Goal: Information Seeking & Learning: Learn about a topic

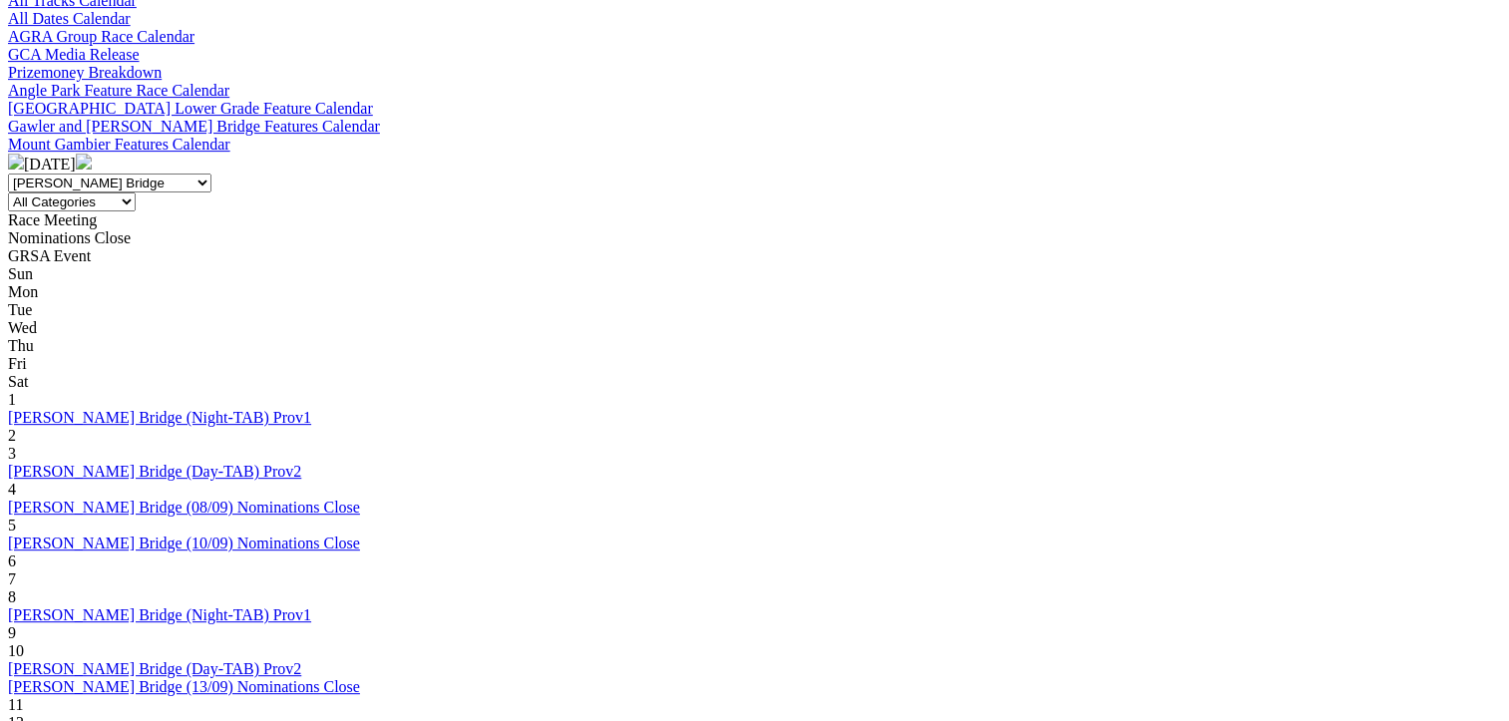
scroll to position [399, 0]
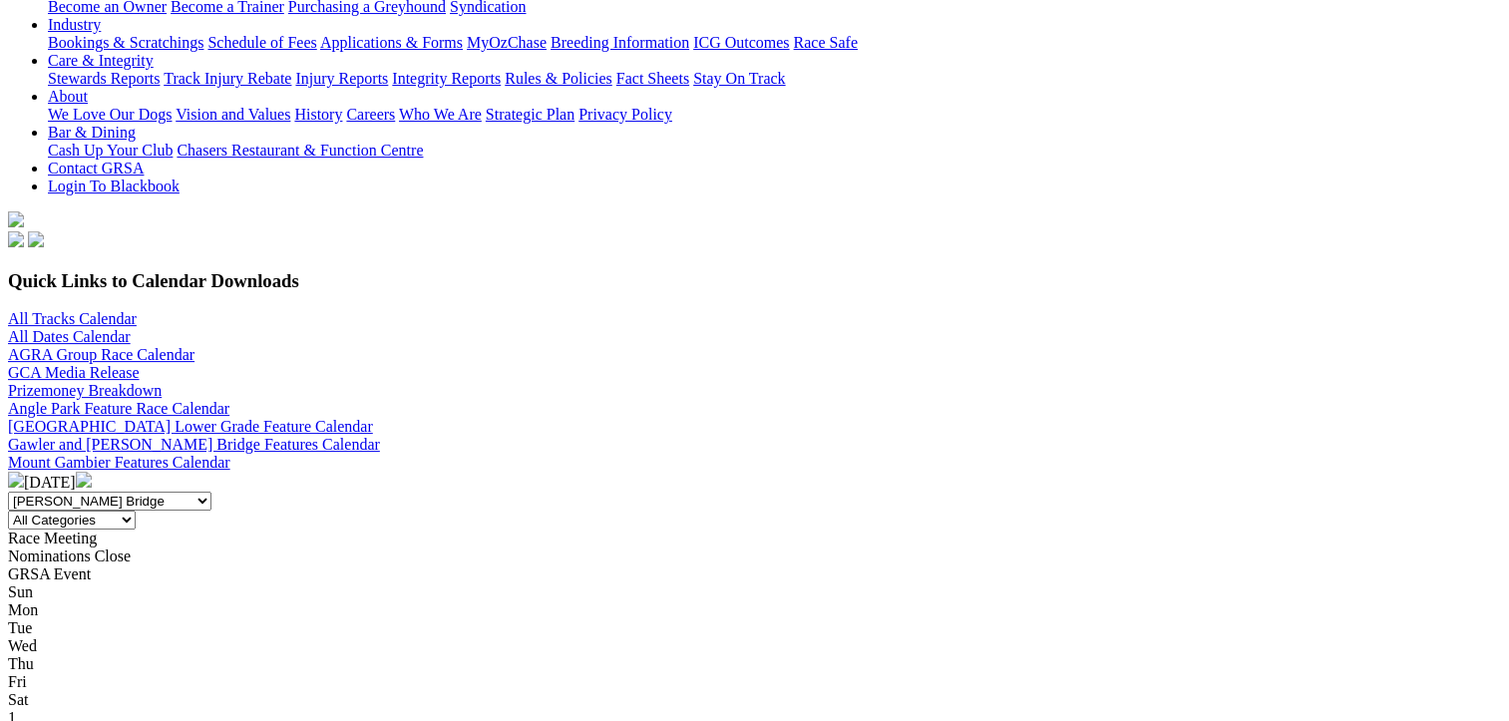
click at [92, 472] on img at bounding box center [84, 480] width 16 height 16
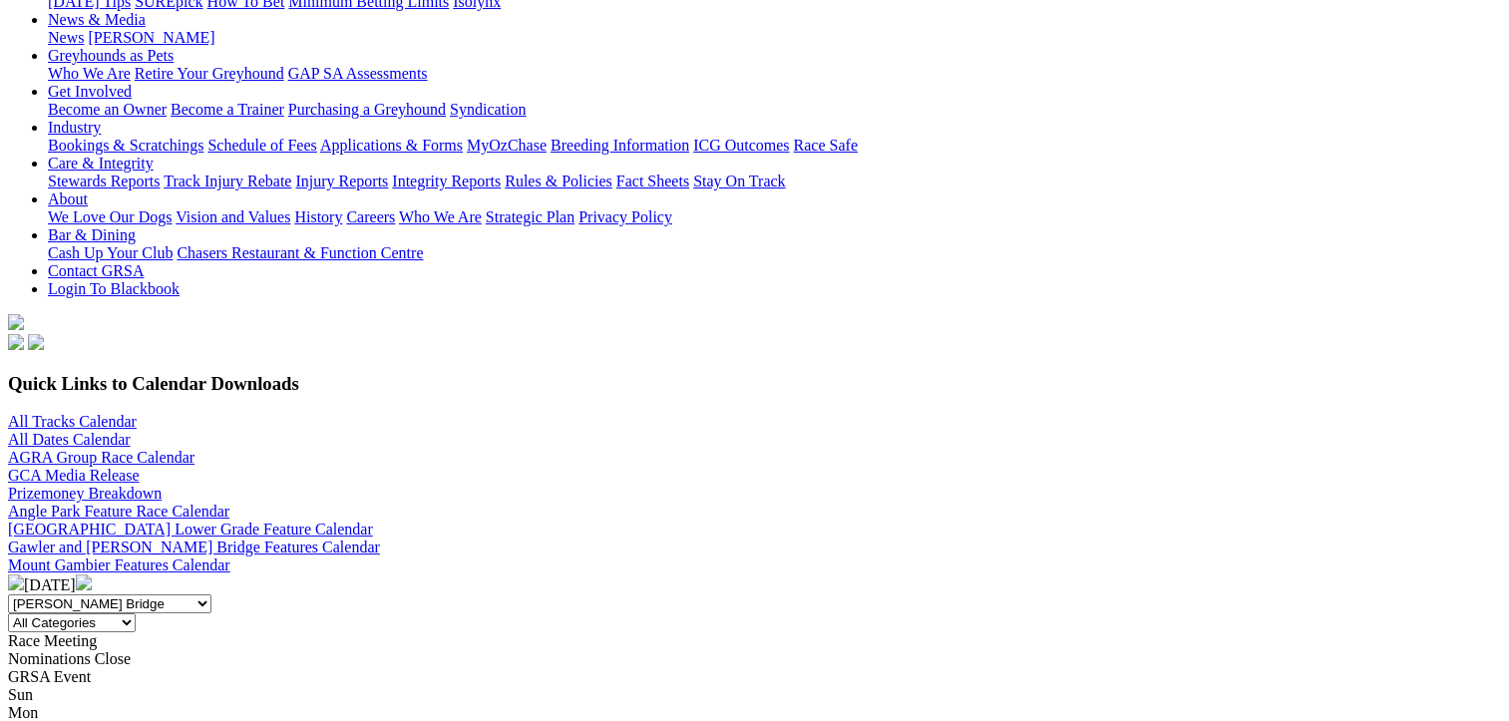
scroll to position [299, 0]
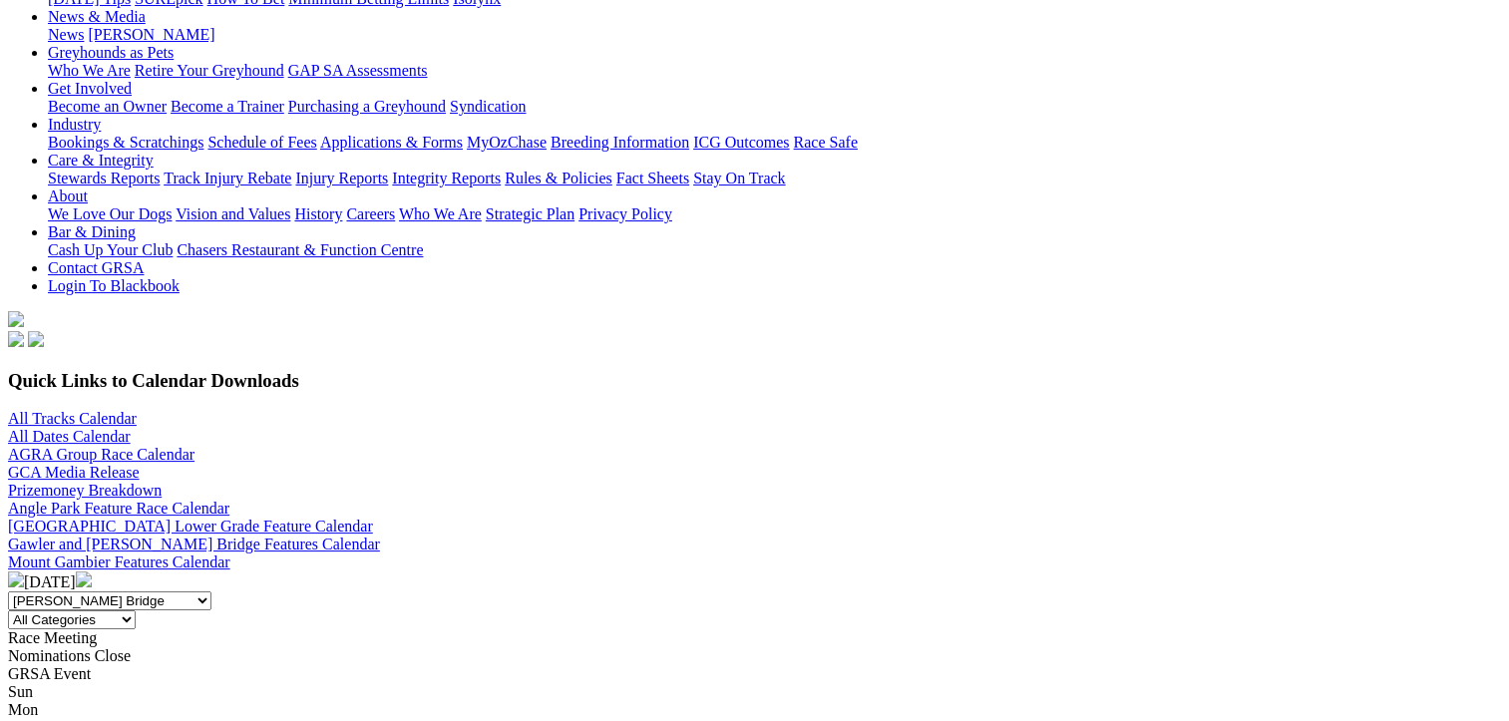
click at [92, 572] on img at bounding box center [84, 580] width 16 height 16
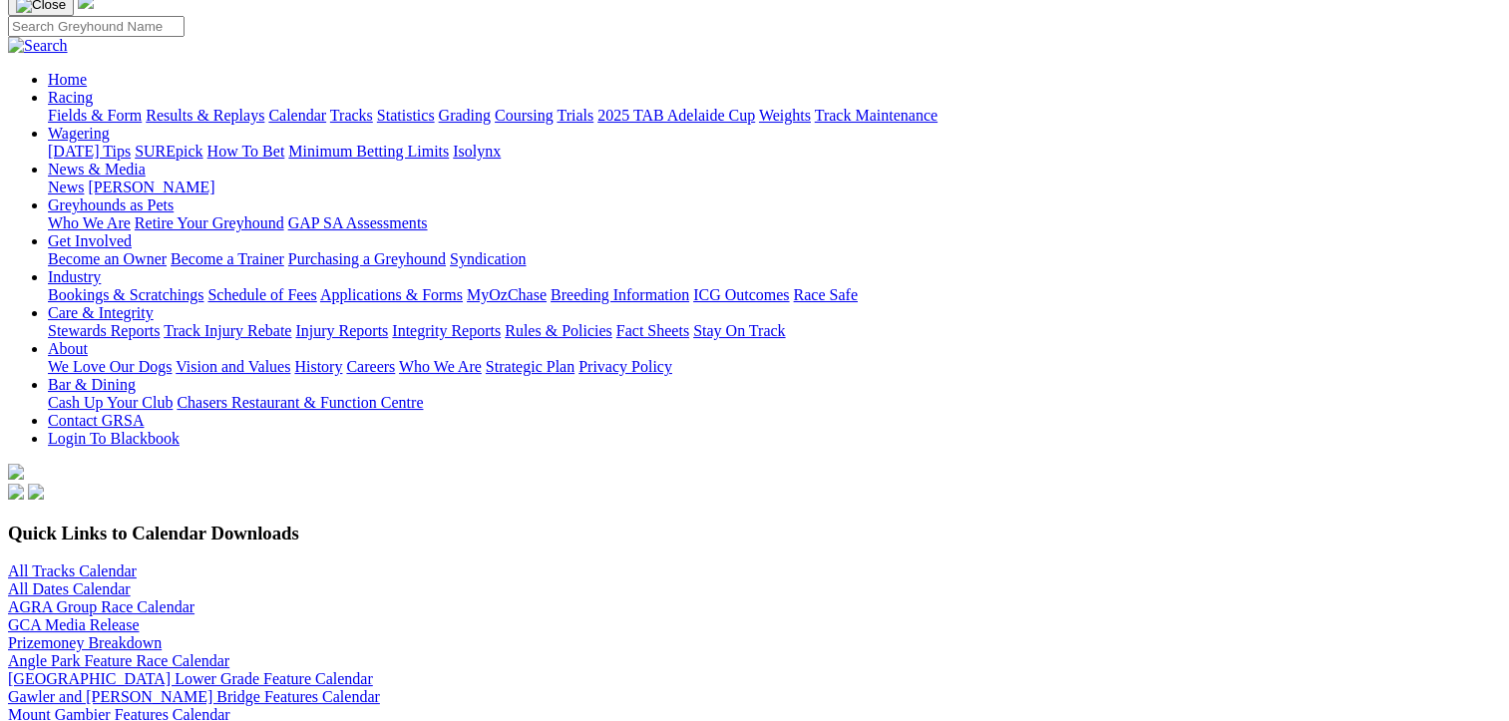
scroll to position [299, 0]
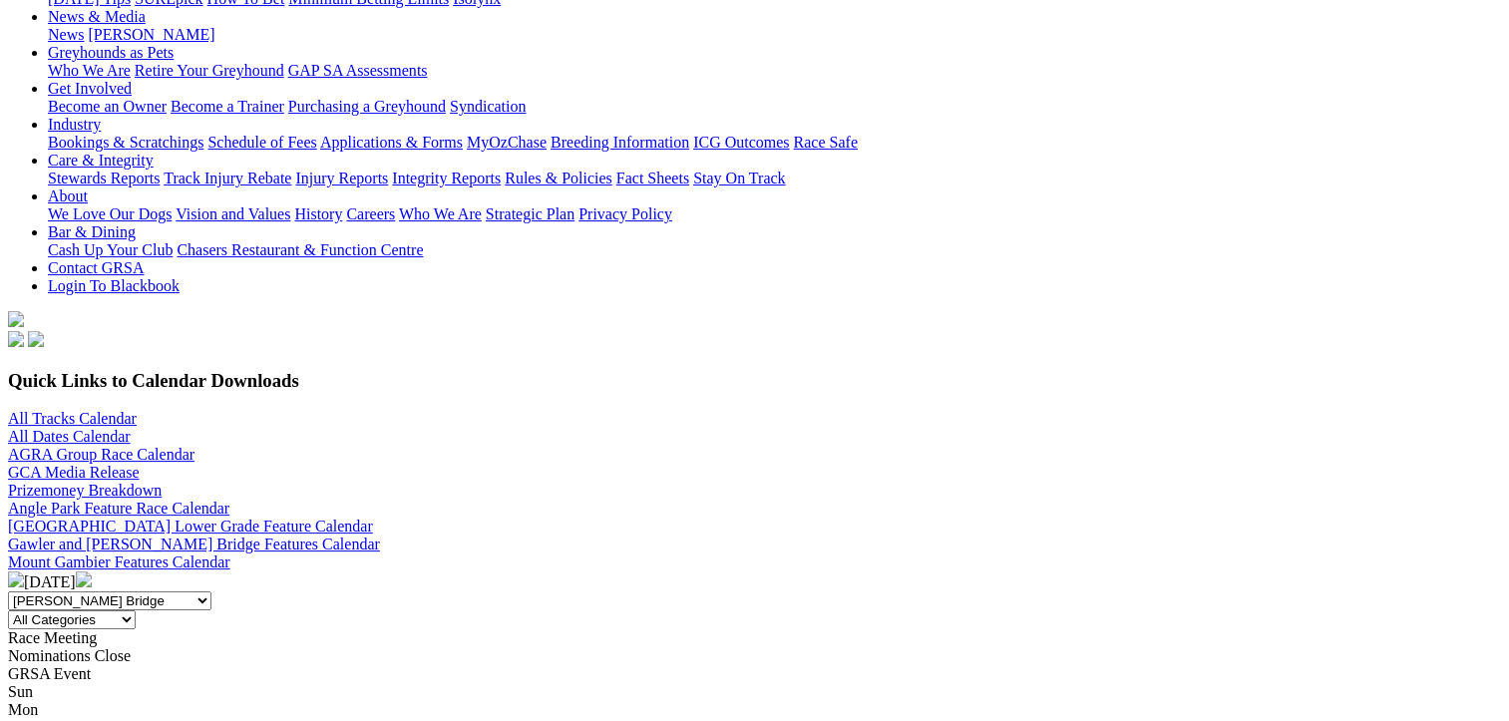
click at [92, 572] on img at bounding box center [84, 580] width 16 height 16
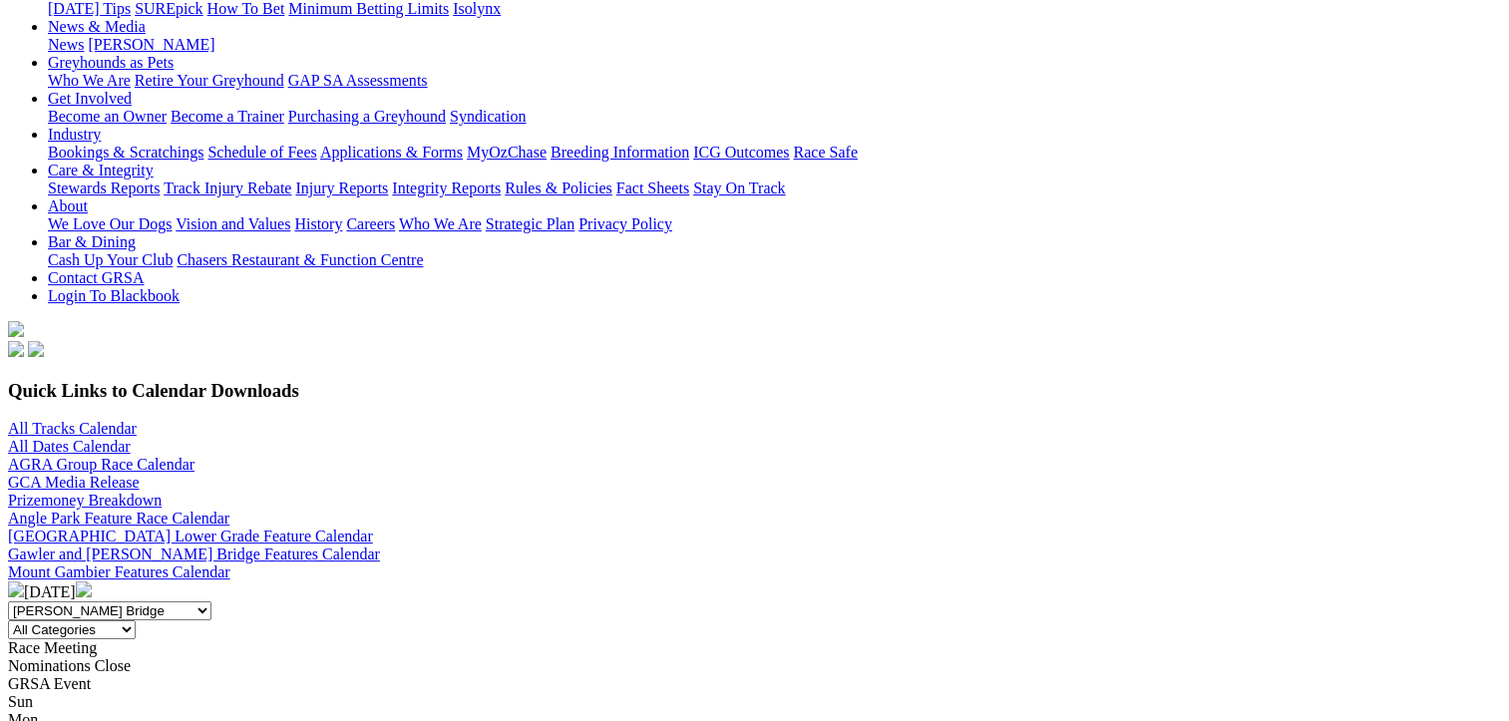
scroll to position [299, 0]
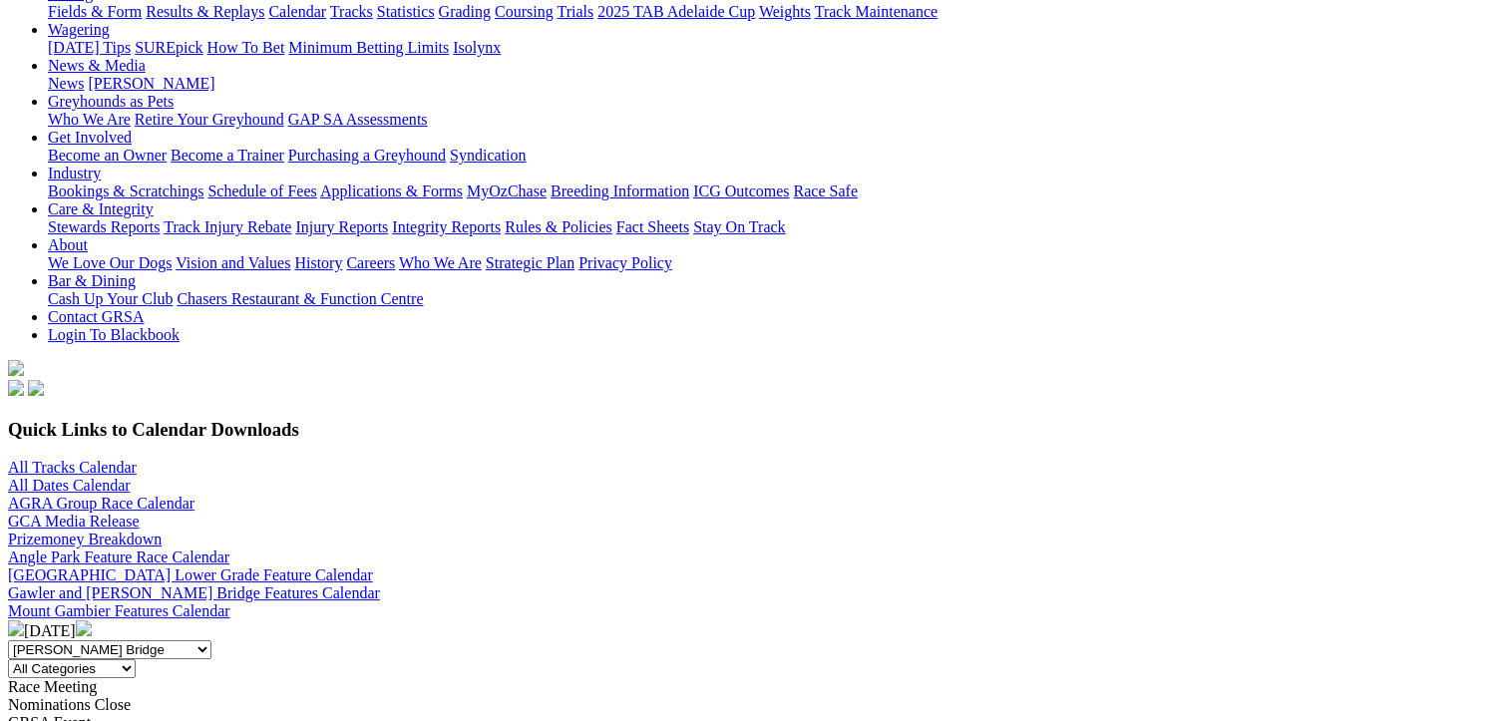
scroll to position [299, 0]
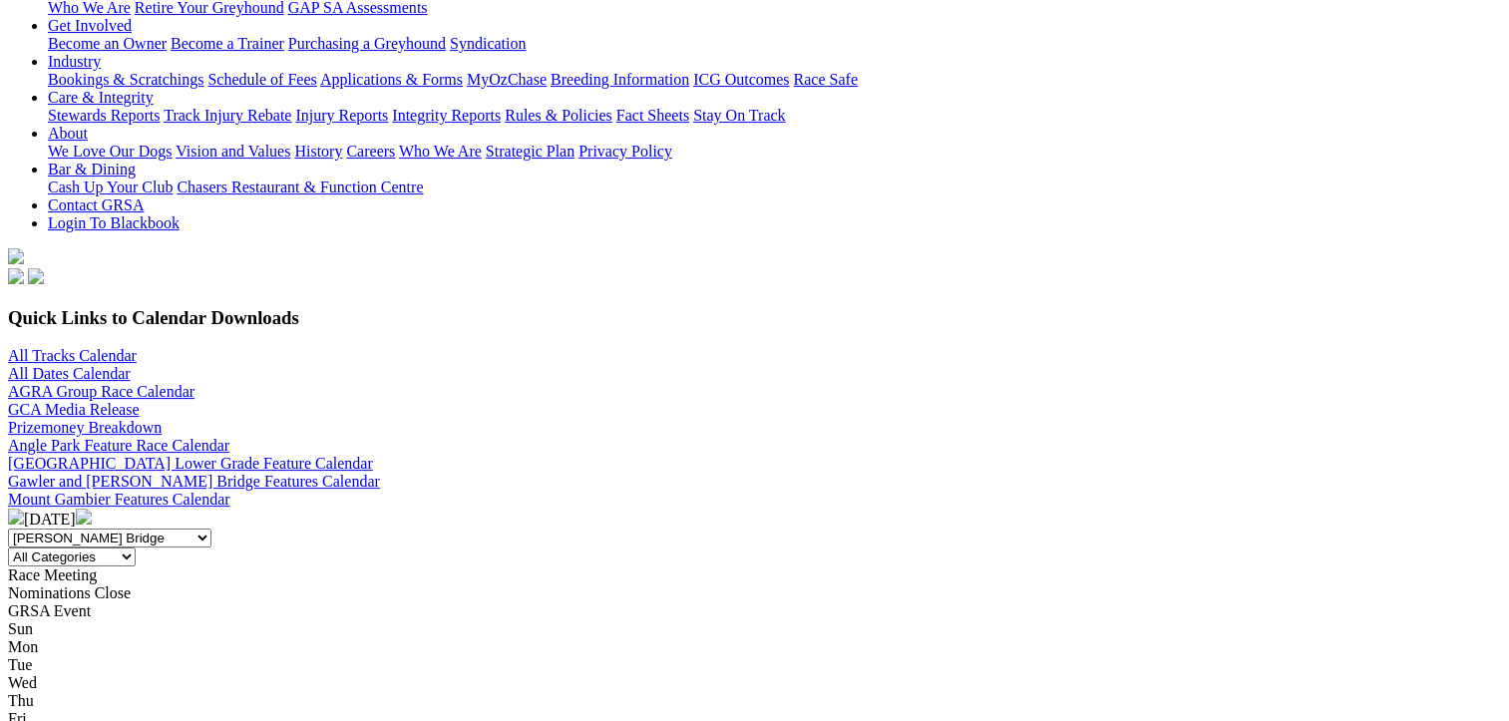
scroll to position [399, 0]
